Goal: Task Accomplishment & Management: Manage account settings

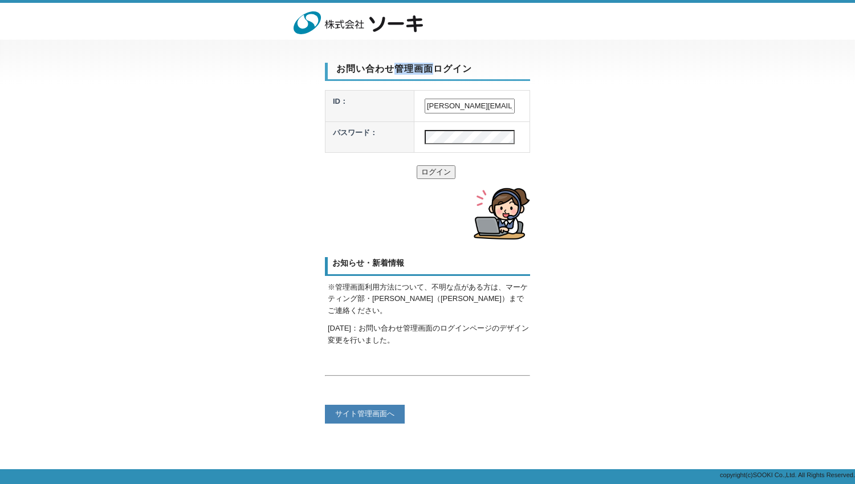
drag, startPoint x: 397, startPoint y: 68, endPoint x: 433, endPoint y: 68, distance: 36.5
click at [433, 68] on h3 "お問い合わせ管理画面ログイン" at bounding box center [427, 72] width 205 height 18
copy h3 "管理画面"
click at [495, 104] on input "eiichi_wada@sooki.co.jp" at bounding box center [469, 106] width 90 height 15
click at [349, 124] on tr "パスワード：" at bounding box center [427, 136] width 205 height 31
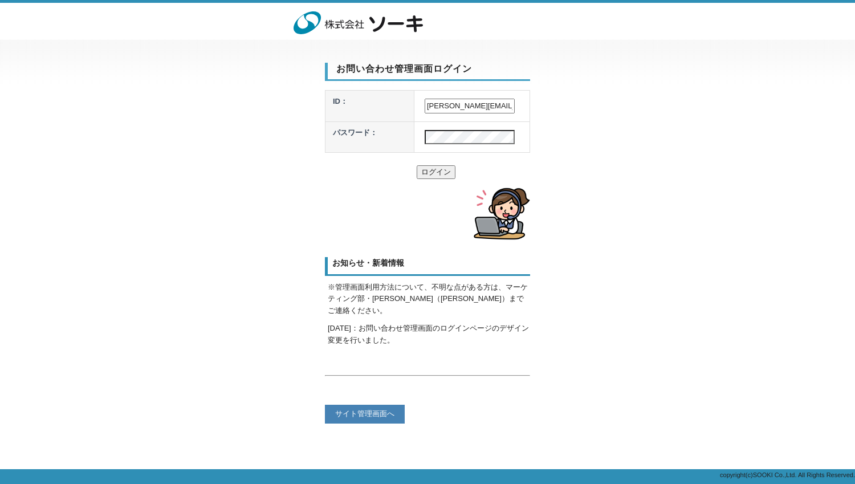
click at [428, 175] on input "ログイン" at bounding box center [436, 172] width 39 height 14
click at [441, 108] on input "eiichi_wada@sooki.co.jp" at bounding box center [469, 106] width 90 height 15
drag, startPoint x: 425, startPoint y: 107, endPoint x: 509, endPoint y: 107, distance: 84.3
click at [509, 107] on input "eiichi_wada@sooki.co.jp" at bounding box center [469, 106] width 90 height 15
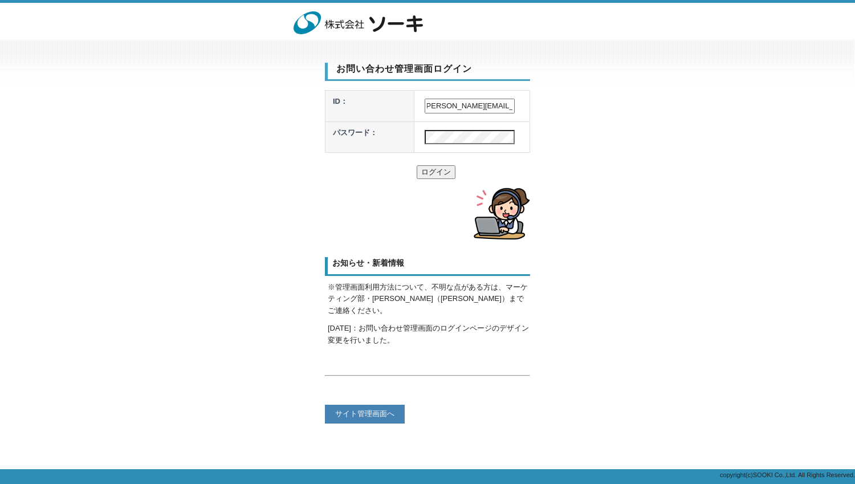
type input "p"
click at [448, 105] on input "p" at bounding box center [469, 106] width 90 height 15
drag, startPoint x: 448, startPoint y: 105, endPoint x: 385, endPoint y: 105, distance: 63.2
click at [385, 105] on tr "ID： p" at bounding box center [427, 106] width 205 height 31
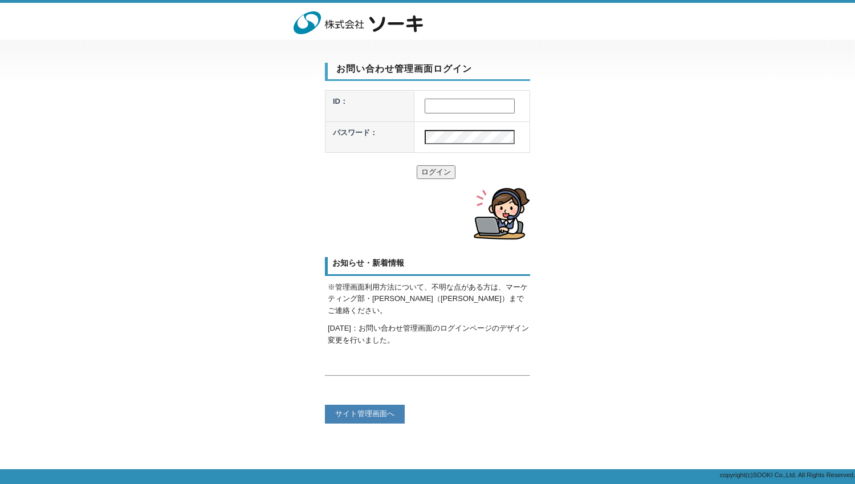
type input "admin"
click at [432, 169] on input "ログイン" at bounding box center [436, 172] width 39 height 14
